Goal: Task Accomplishment & Management: Use online tool/utility

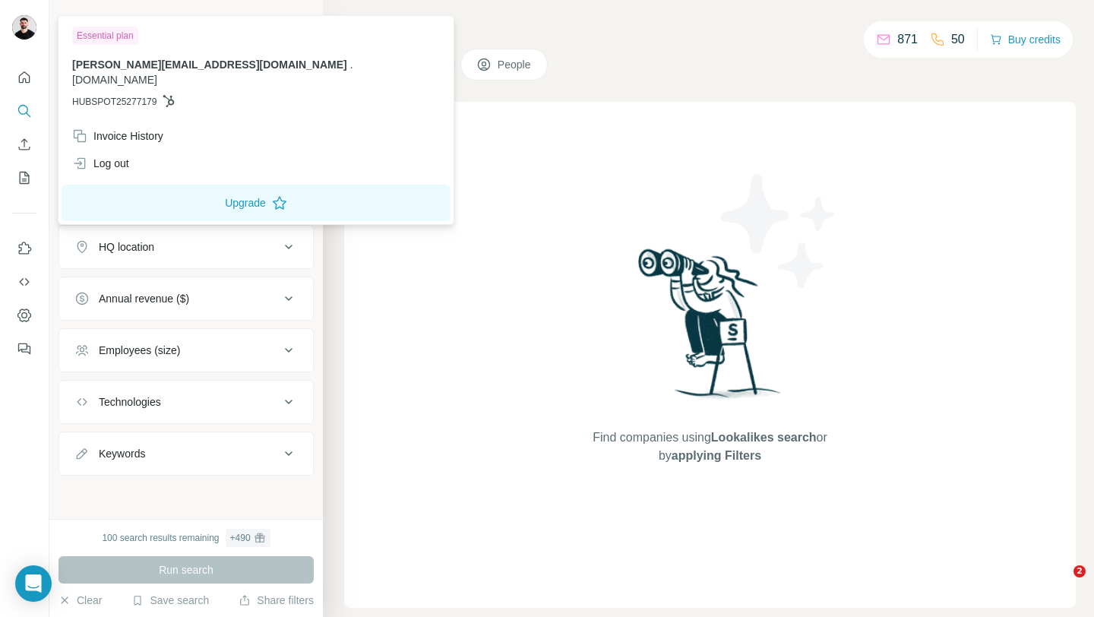
click at [24, 30] on img at bounding box center [24, 27] width 24 height 24
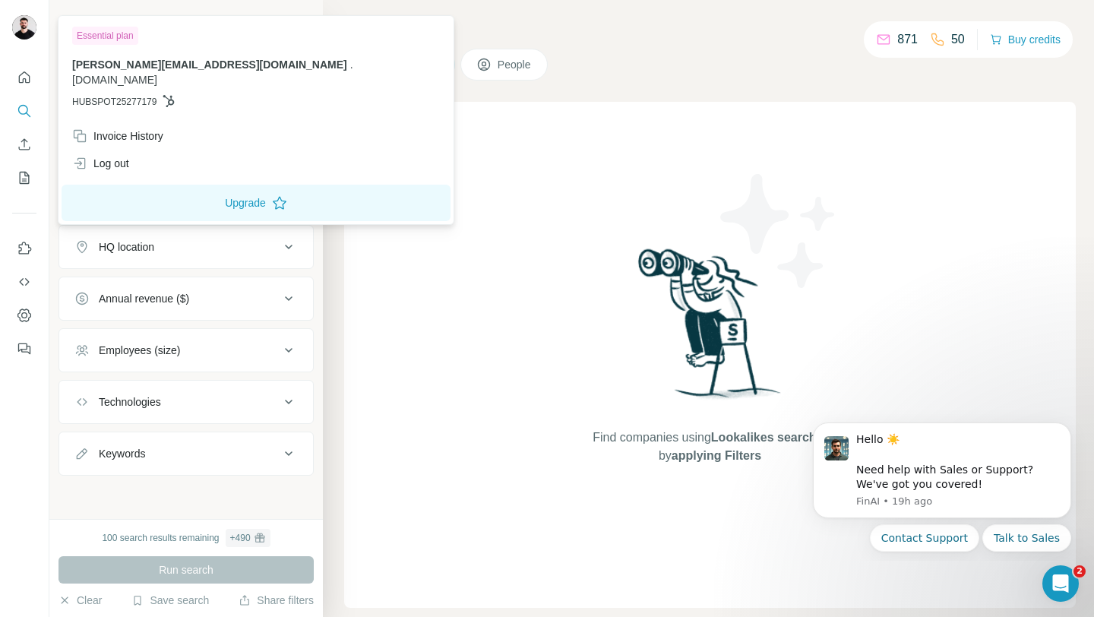
click at [527, 248] on div "Find companies using Lookalikes search or by applying Filters" at bounding box center [710, 355] width 732 height 506
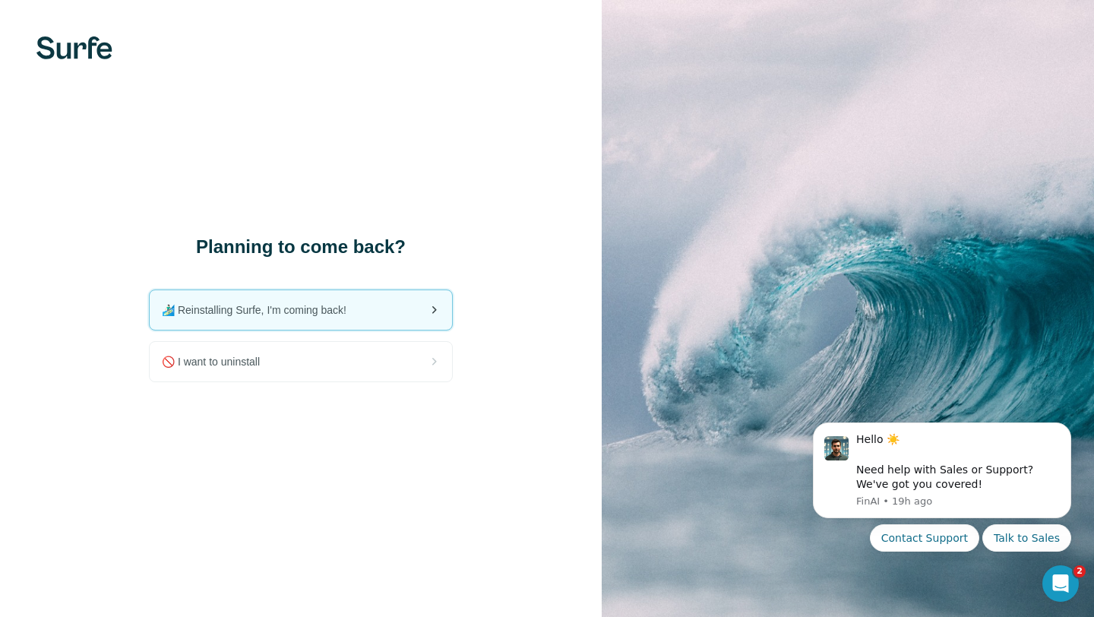
click at [400, 315] on div "🏄🏻‍♂️ Reinstalling Surfe, I'm coming back!" at bounding box center [301, 310] width 302 height 40
